Goal: Task Accomplishment & Management: Manage account settings

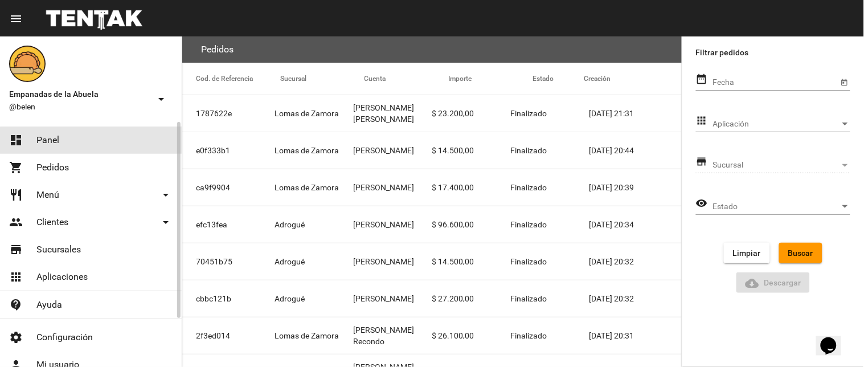
click at [130, 144] on link "dashboard Panel" at bounding box center [91, 139] width 182 height 27
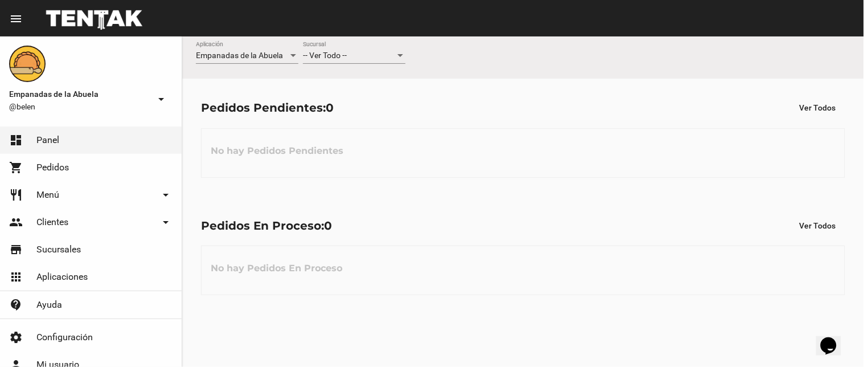
click at [383, 64] on div "-- Ver Todo -- Sucursal" at bounding box center [354, 58] width 102 height 32
click at [372, 63] on div "-- Ver Todo -- Sucursal" at bounding box center [354, 53] width 102 height 22
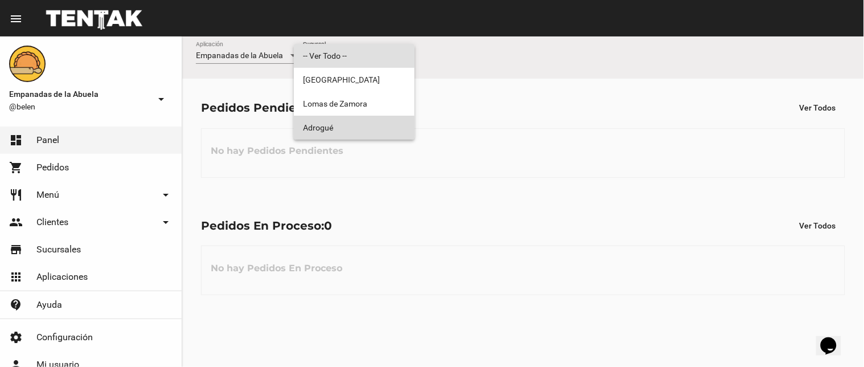
click at [336, 128] on span "Adrogué" at bounding box center [354, 128] width 102 height 24
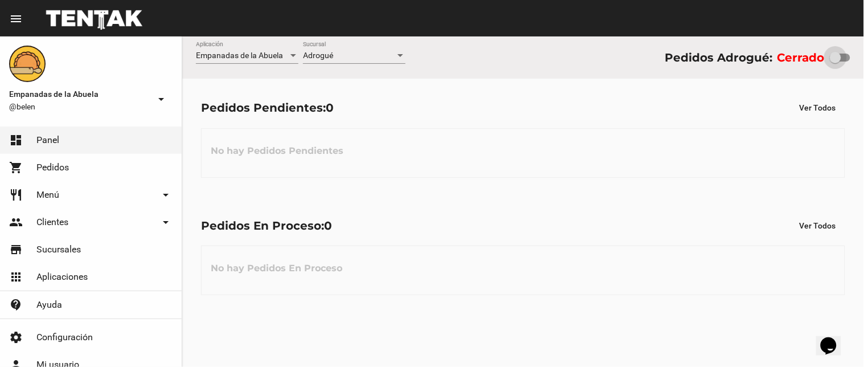
click at [832, 56] on div at bounding box center [835, 57] width 11 height 11
click at [835, 61] on input "checkbox" at bounding box center [835, 61] width 1 height 1
checkbox input "true"
